Goal: Entertainment & Leisure: Consume media (video, audio)

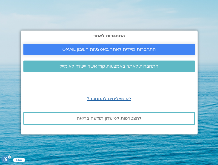
click at [116, 48] on span "התחברות מיידית לאתר באמצעות חשבון GMAIL" at bounding box center [108, 49] width 93 height 5
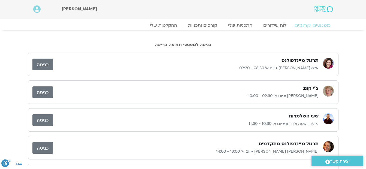
click at [214, 24] on link "מפגשים קרובים" at bounding box center [312, 25] width 49 height 7
click at [165, 25] on link "ההקלטות שלי" at bounding box center [164, 25] width 46 height 7
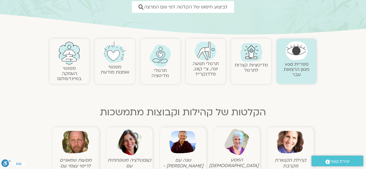
scroll to position [109, 0]
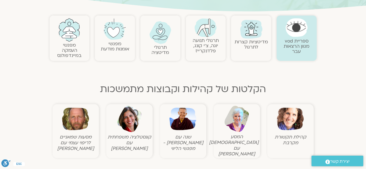
click at [204, 52] on link "תרגולי תנועה יוגה, צ׳י קונג, פלדנקרייז" at bounding box center [206, 45] width 26 height 17
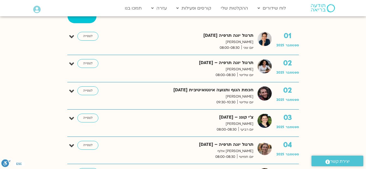
scroll to position [164, 0]
click at [83, 37] on link "לצפייה" at bounding box center [87, 36] width 21 height 9
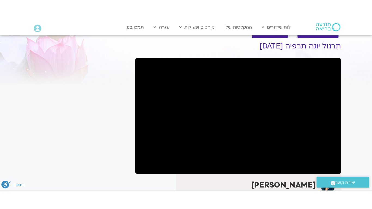
scroll to position [27, 0]
